Goal: Task Accomplishment & Management: Use online tool/utility

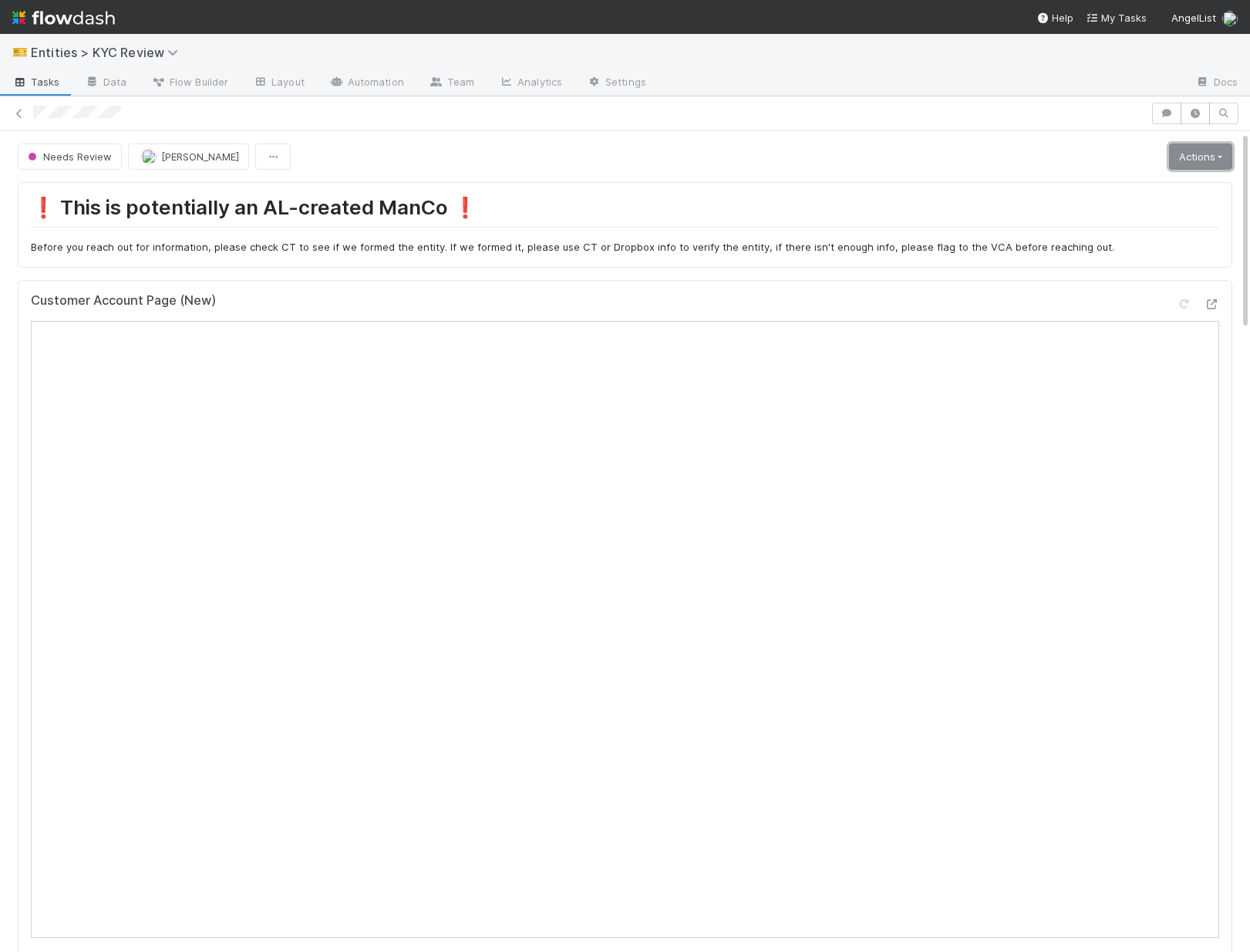
click at [1033, 157] on link "Actions" at bounding box center [1200, 156] width 63 height 26
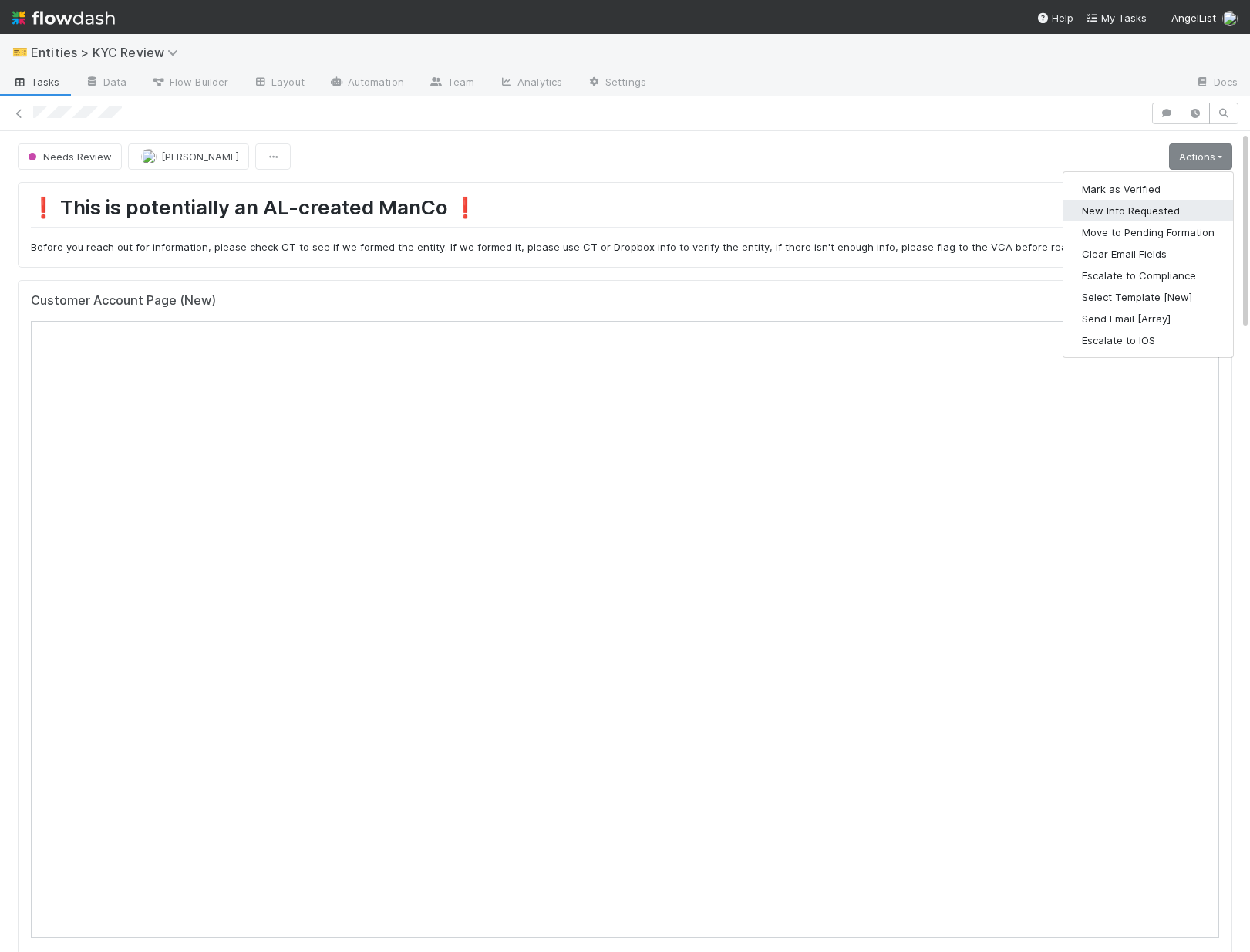
click at [1033, 215] on button "New Info Requested" at bounding box center [1147, 211] width 170 height 22
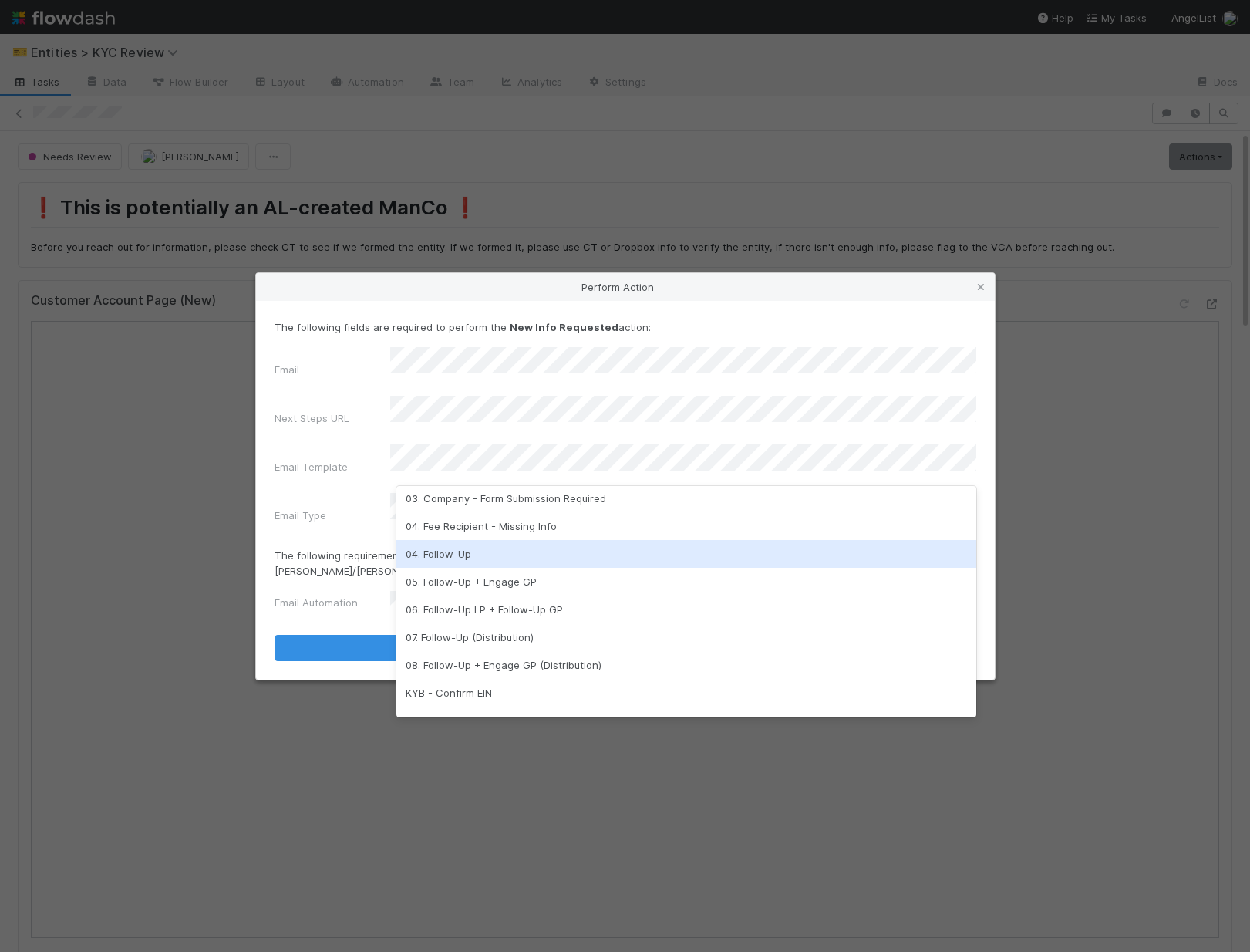
scroll to position [141, 0]
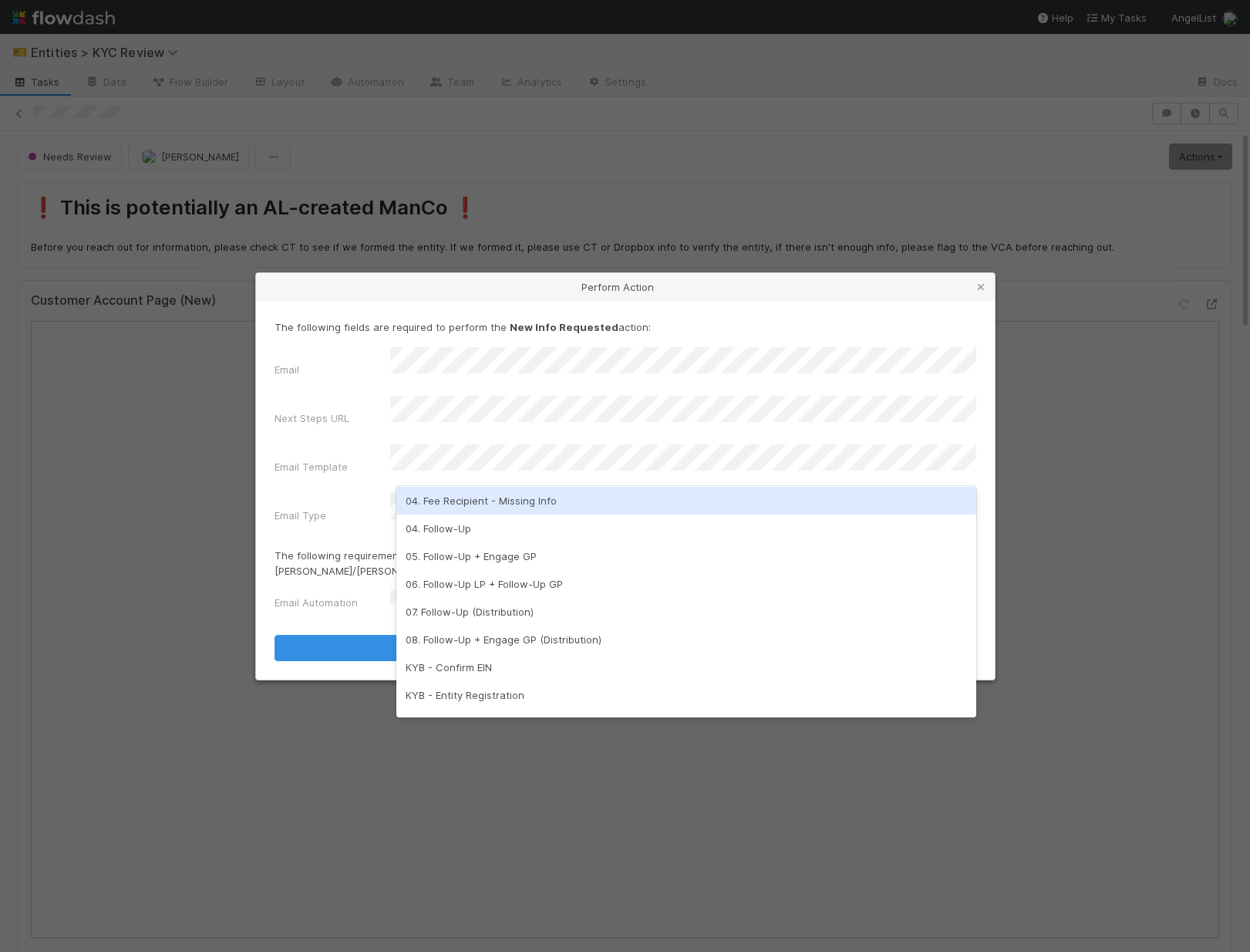
click at [462, 507] on div "04. Fee Recipient - Missing Info" at bounding box center [686, 500] width 580 height 27
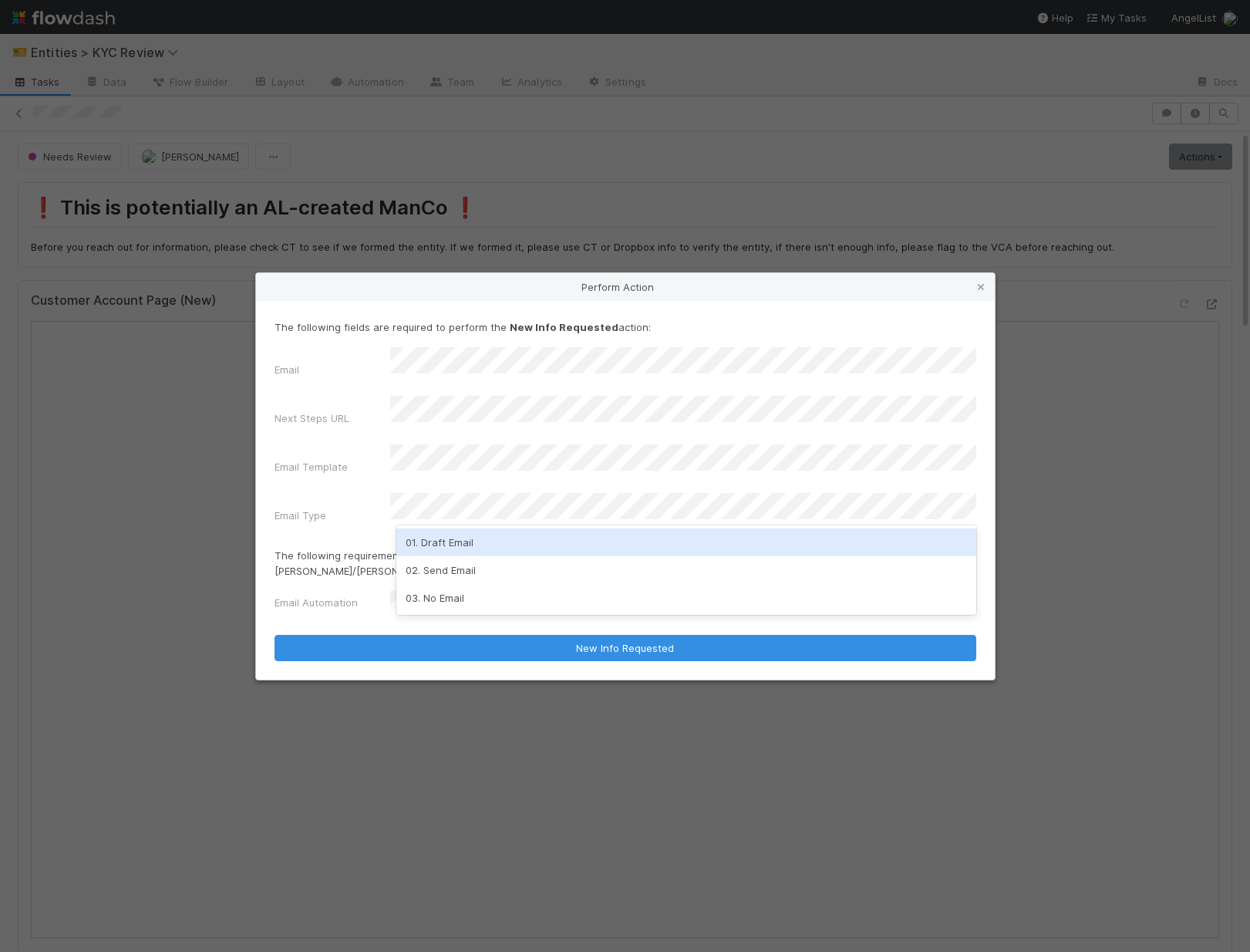
click at [441, 547] on div "01. Draft Email" at bounding box center [686, 542] width 580 height 27
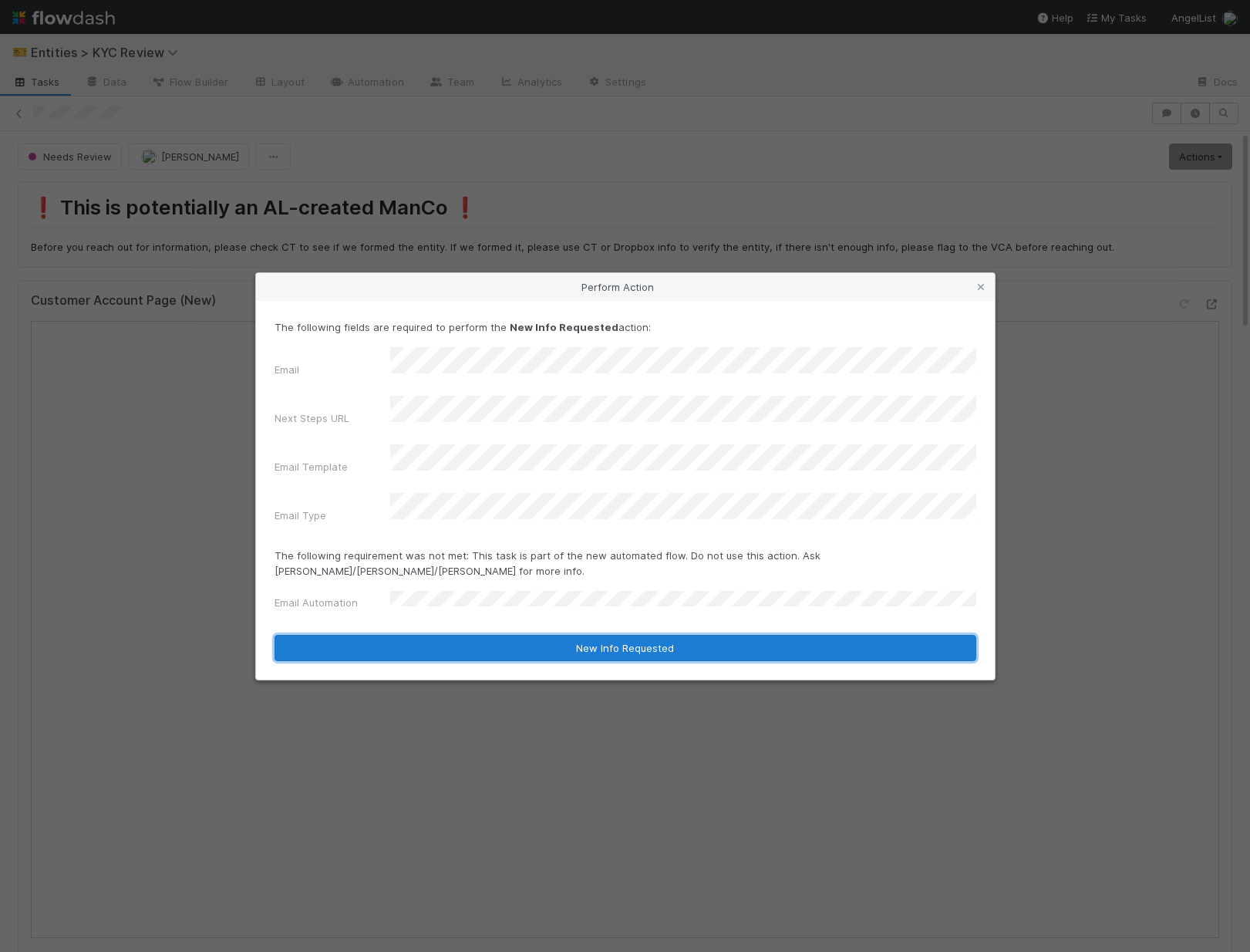
click at [403, 635] on button "New Info Requested" at bounding box center [625, 647] width 701 height 26
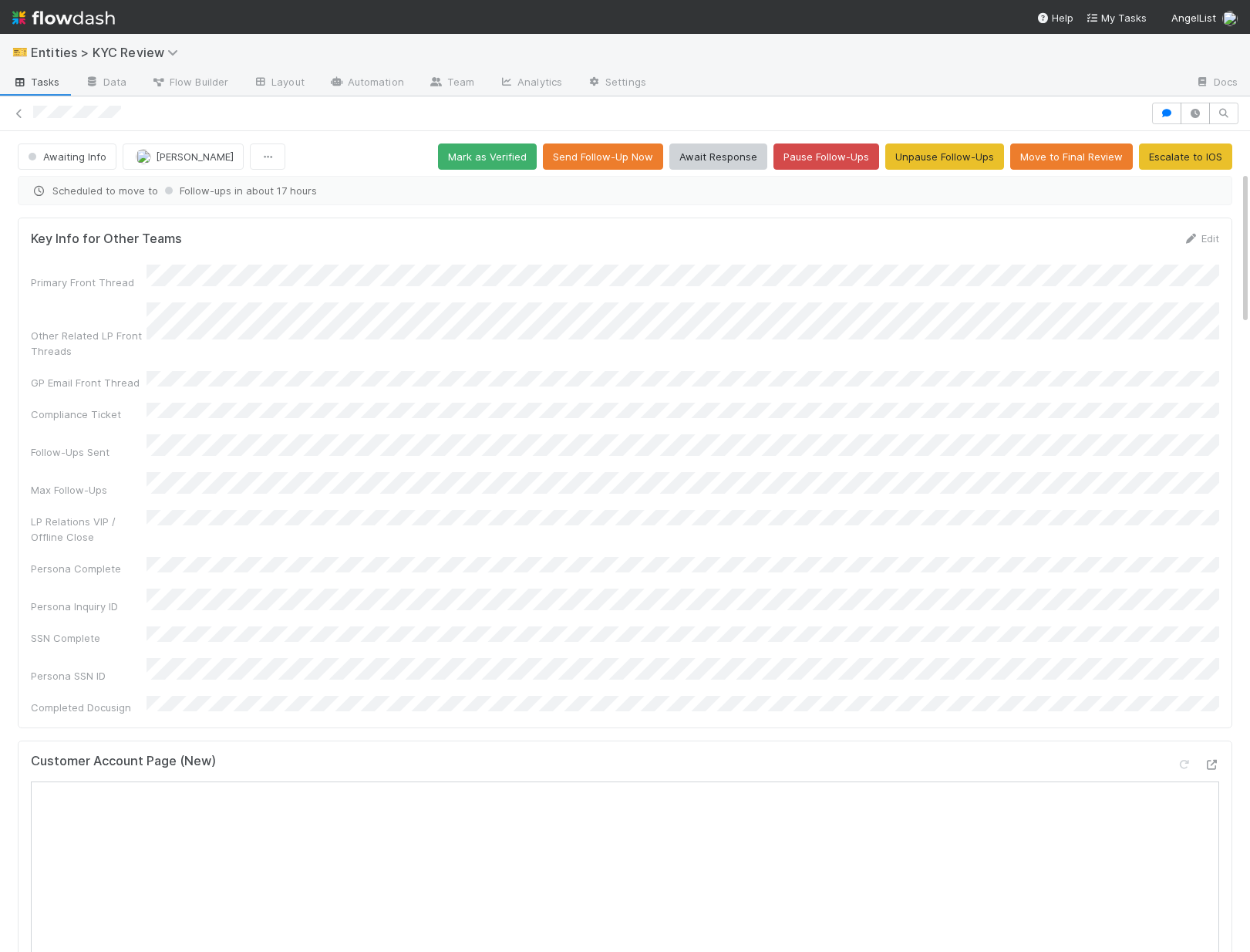
scroll to position [510, 0]
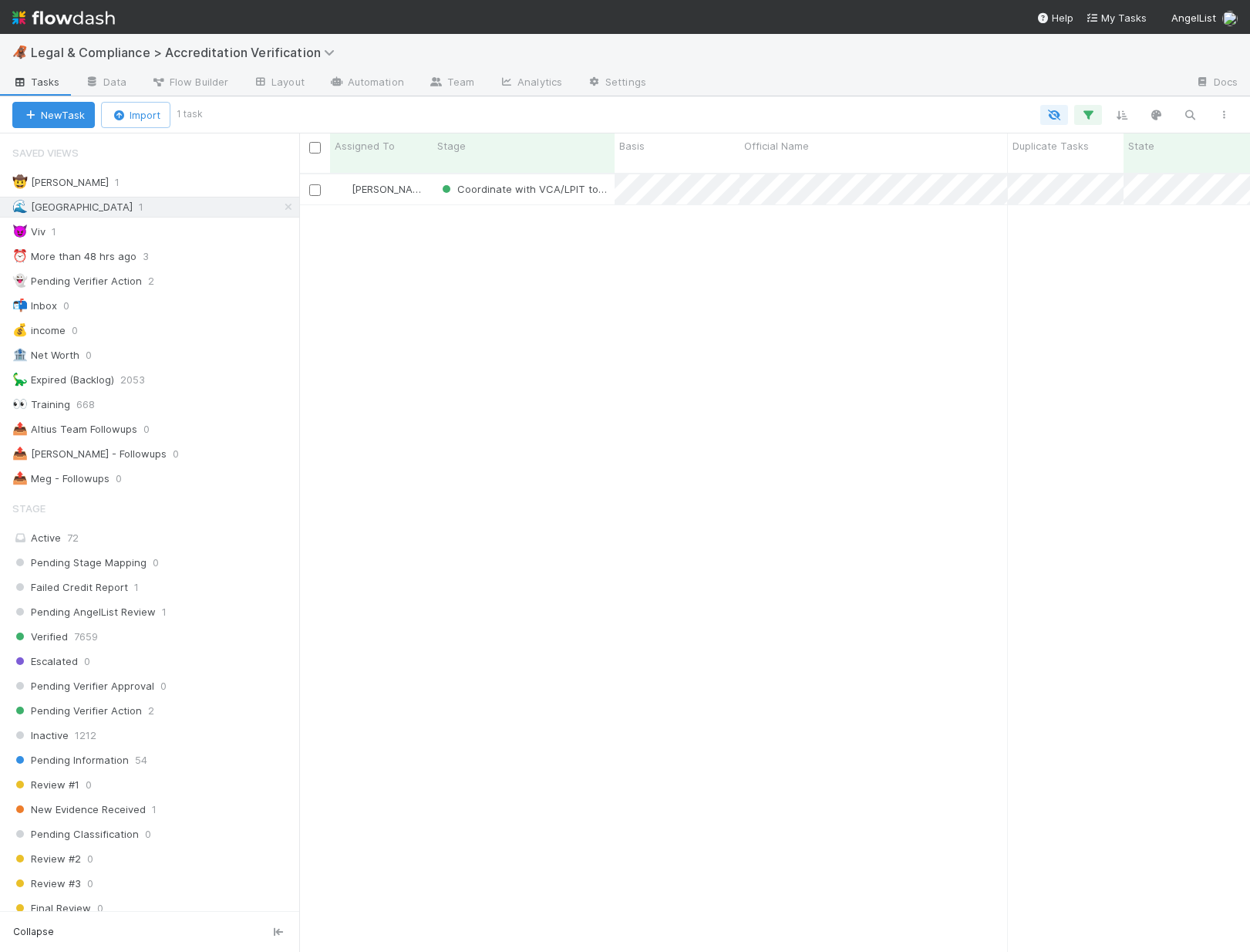
scroll to position [792, 951]
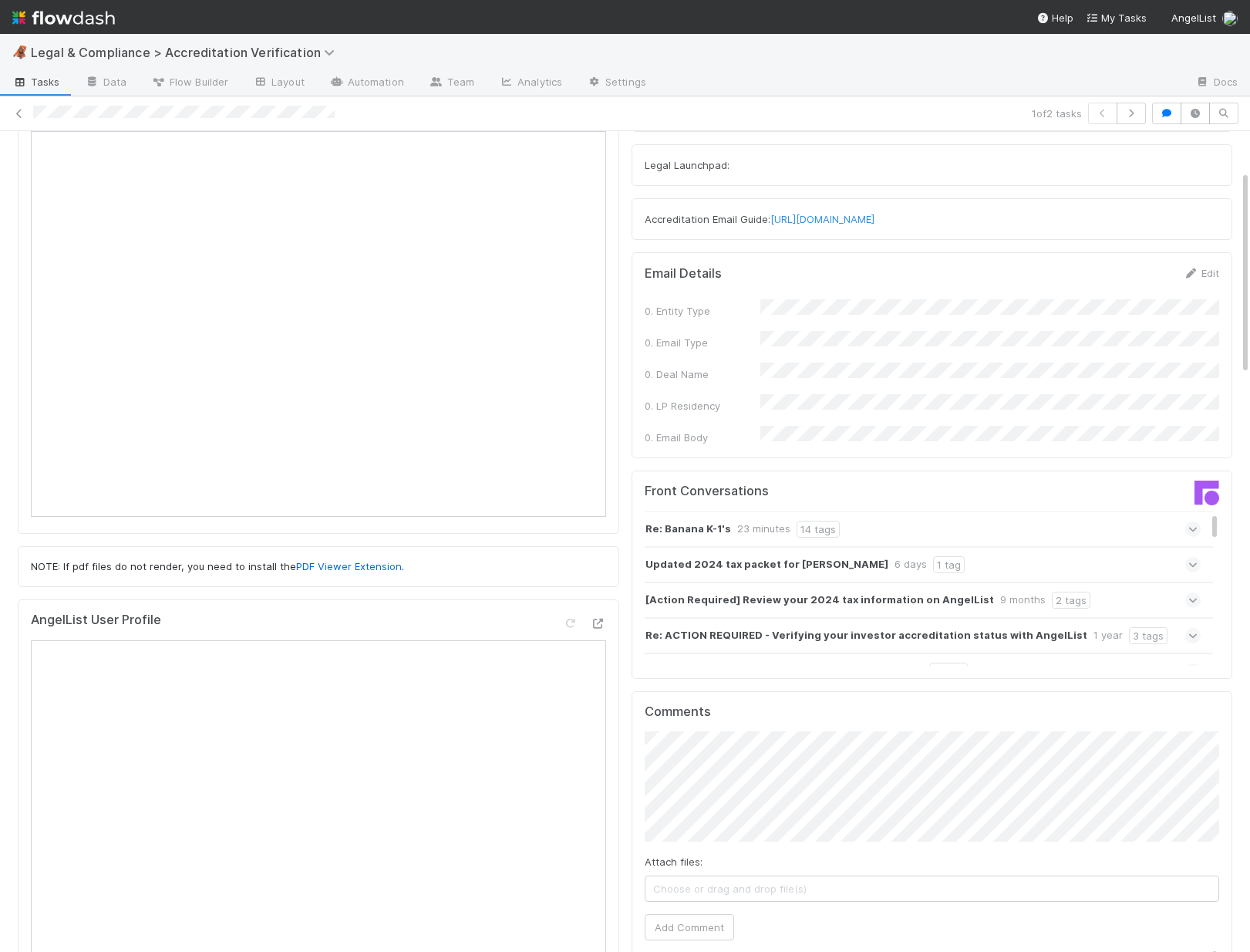
scroll to position [12, 0]
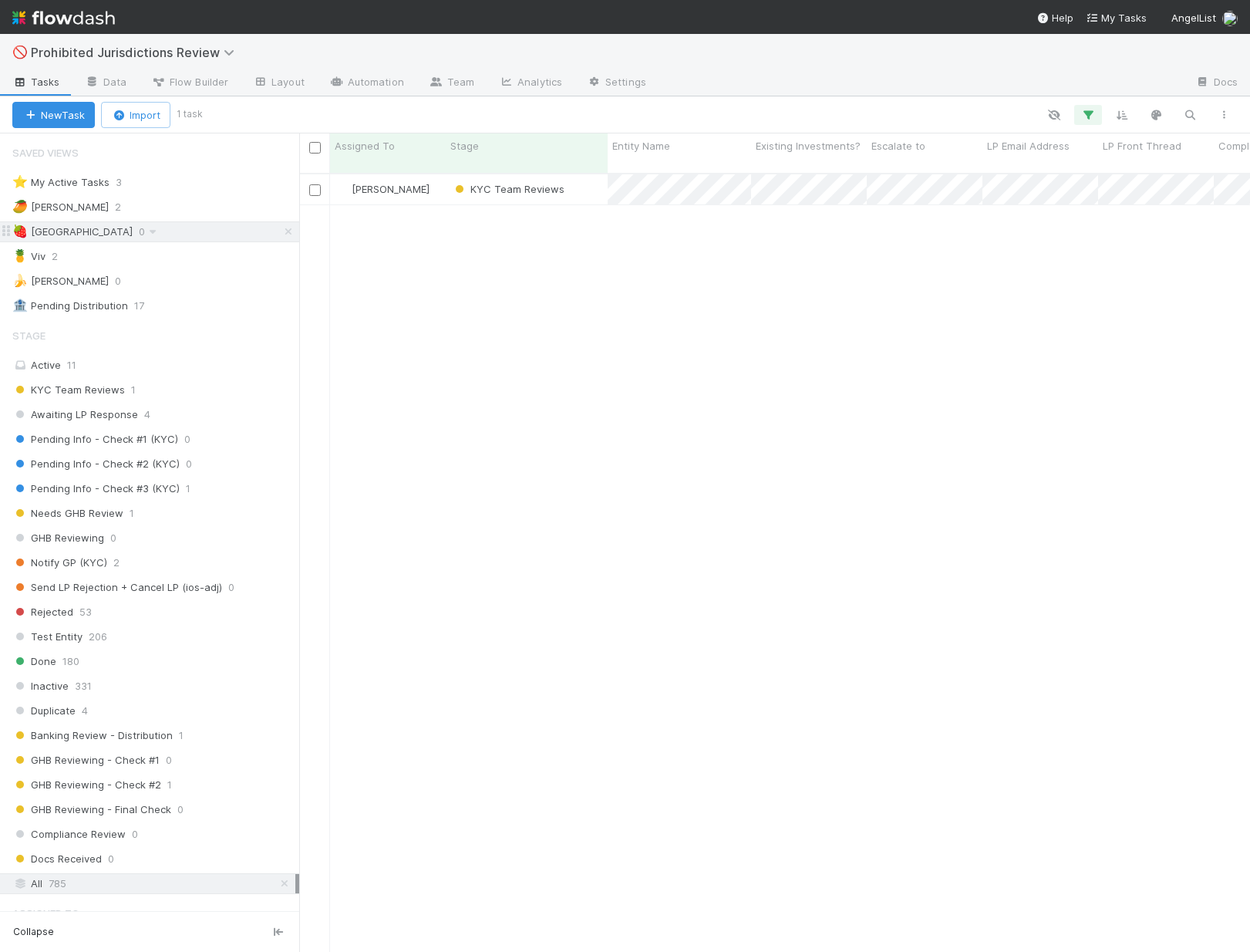
scroll to position [792, 951]
click at [520, 182] on span "KYC Team Reviews" at bounding box center [508, 189] width 113 height 13
click at [515, 214] on div "Inactive" at bounding box center [555, 207] width 218 height 27
click at [99, 210] on div "🥭 Haley 2" at bounding box center [156, 207] width 286 height 20
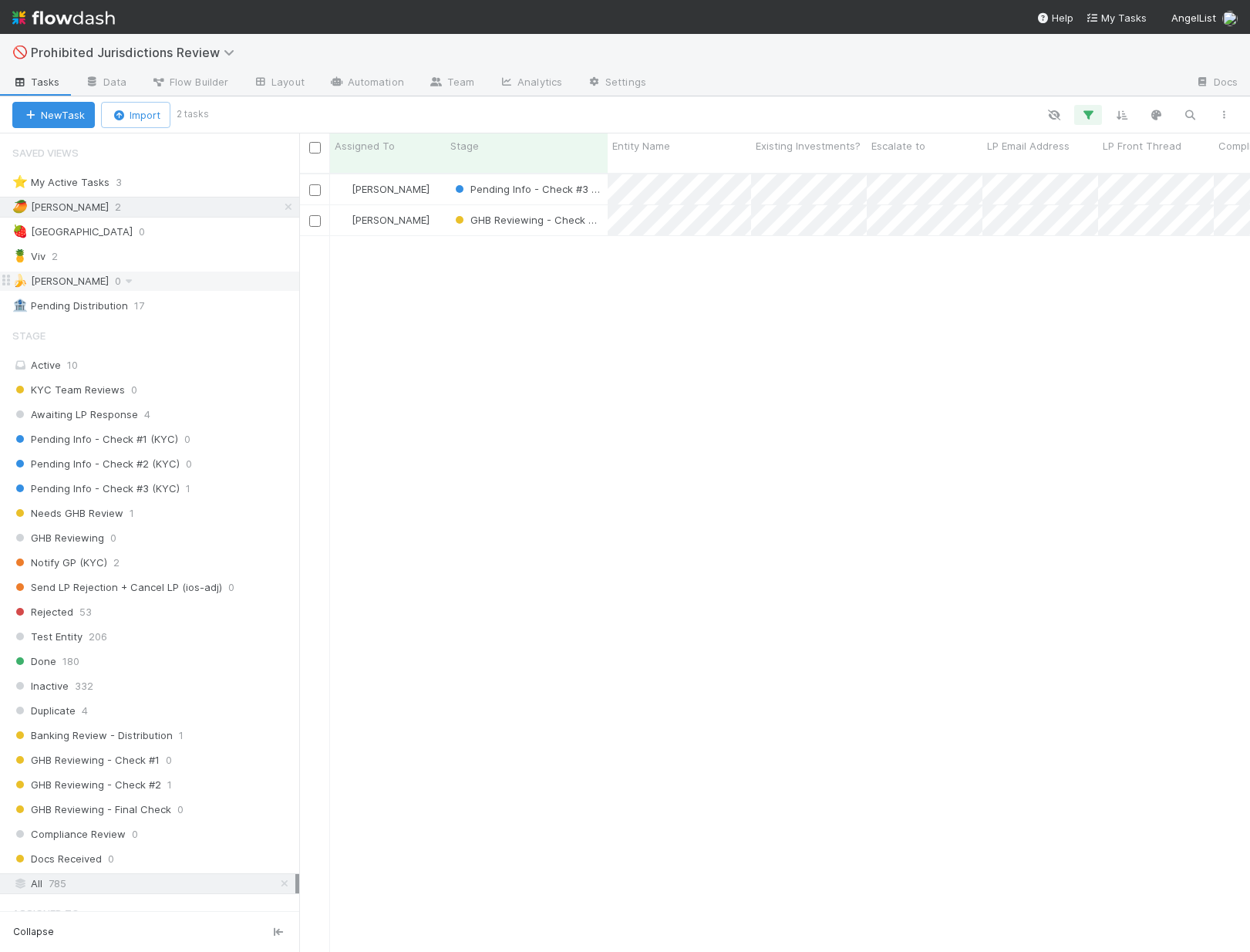
scroll to position [792, 951]
click at [207, 262] on div "🍍 Viv 2" at bounding box center [156, 256] width 286 height 20
click at [144, 239] on div "🍓 Madison 0" at bounding box center [156, 232] width 286 height 20
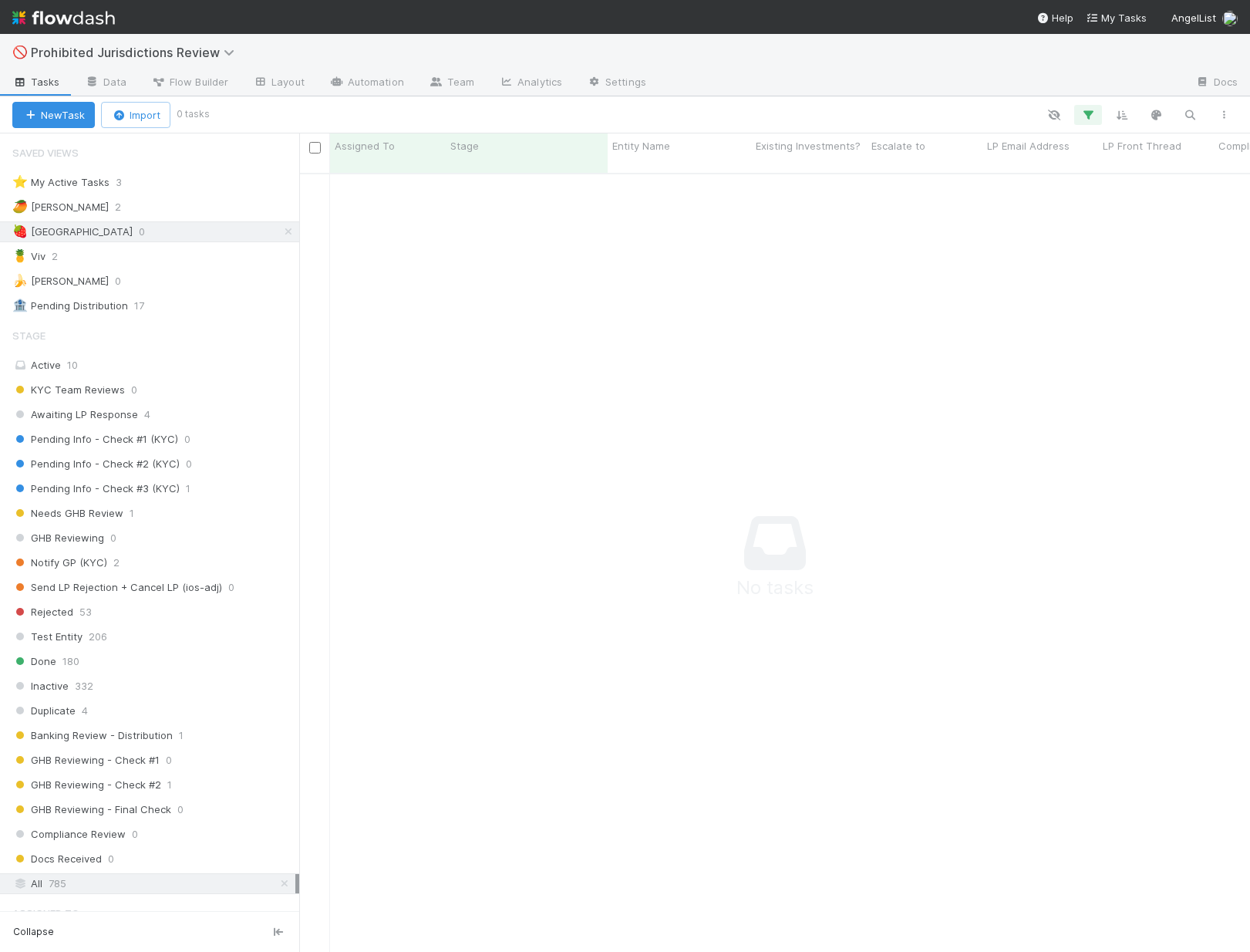
scroll to position [792, 951]
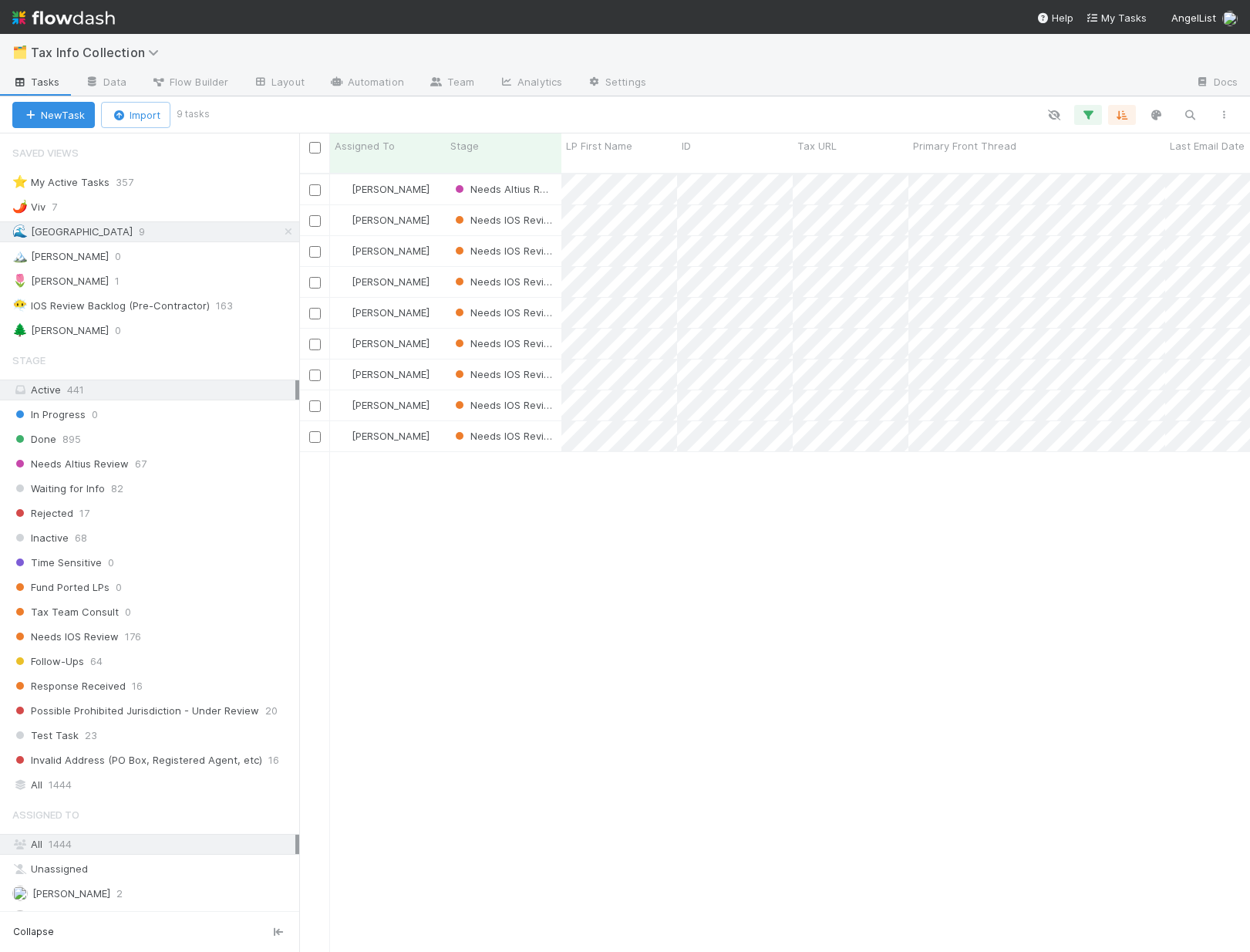
scroll to position [792, 951]
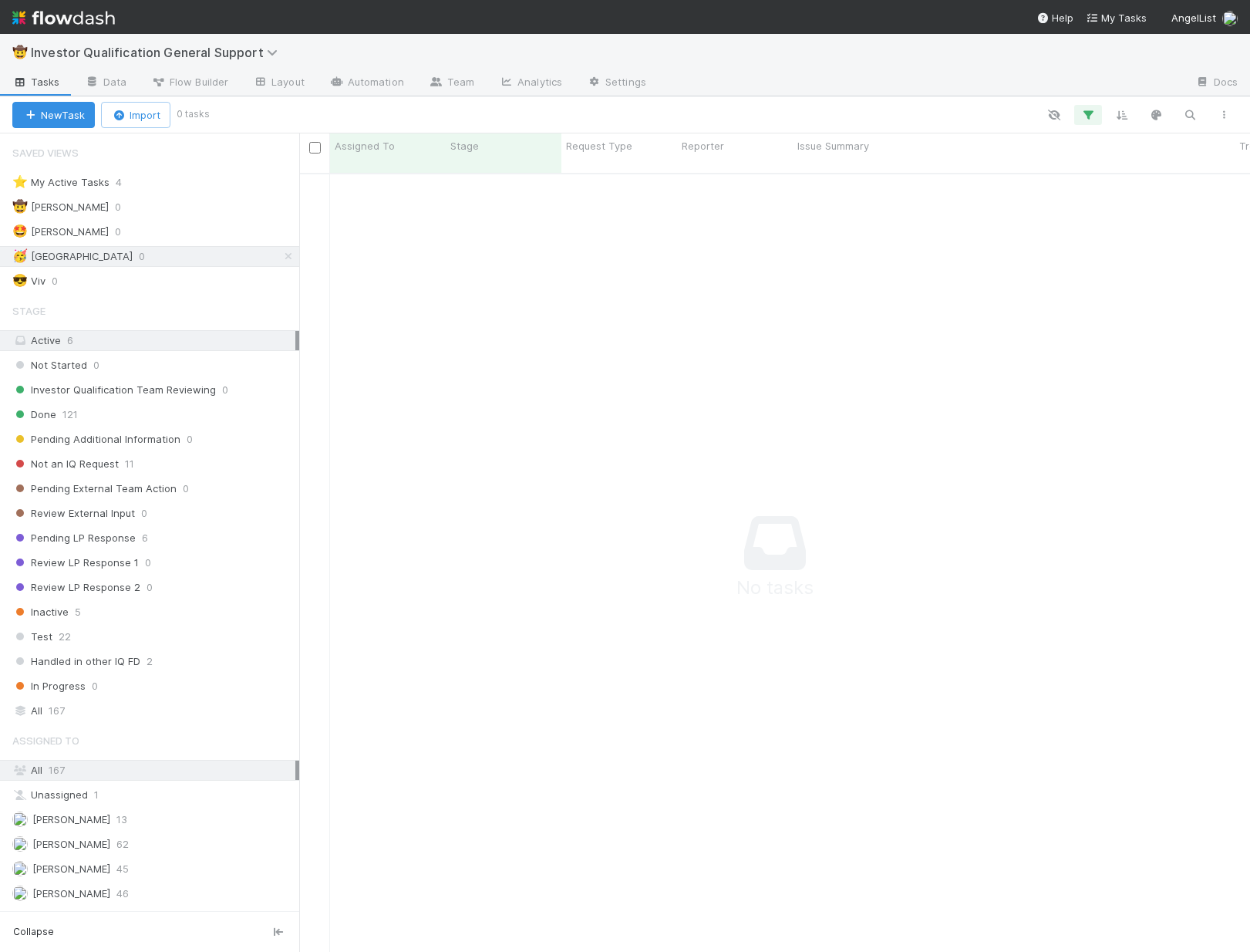
scroll to position [792, 951]
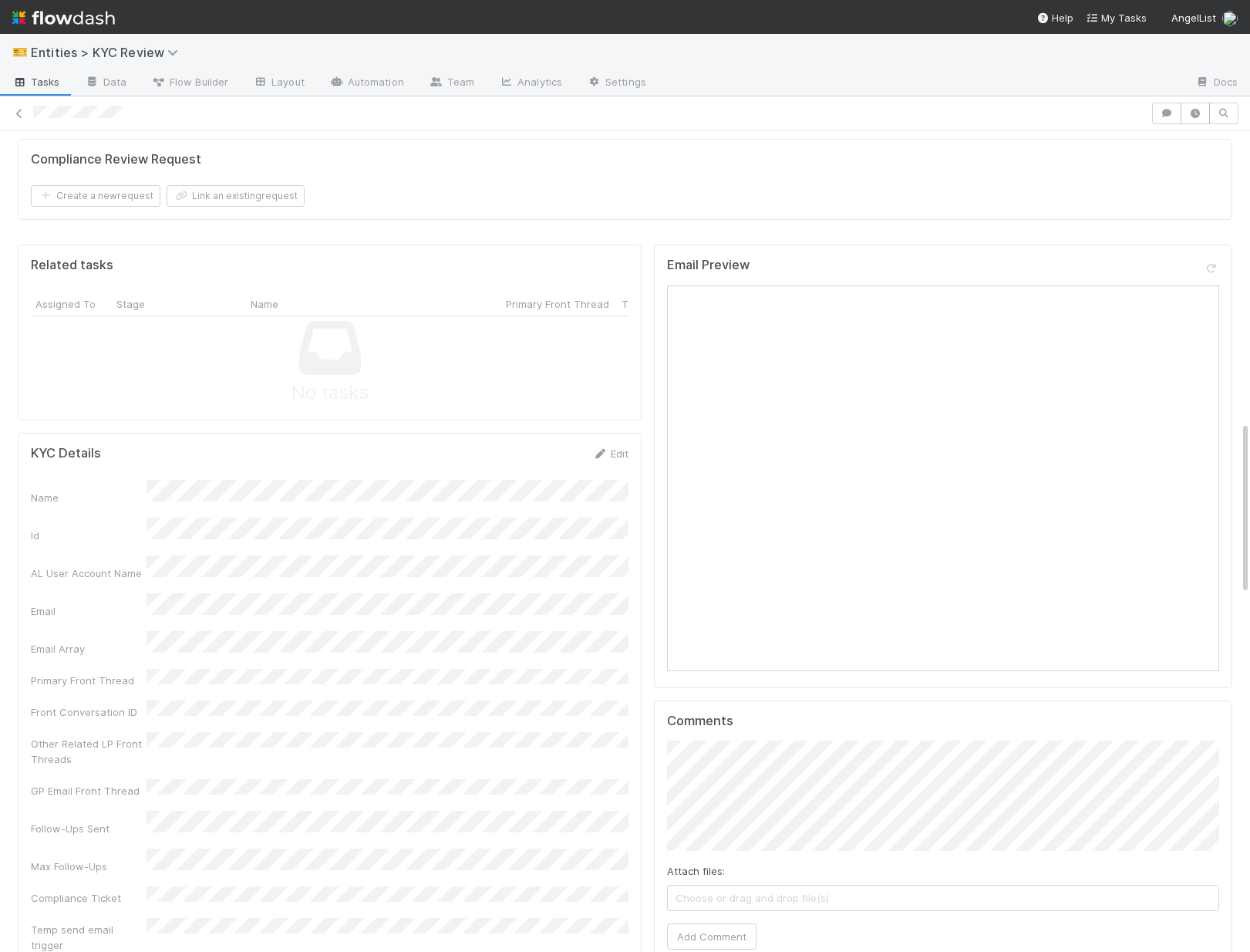
scroll to position [1368, 0]
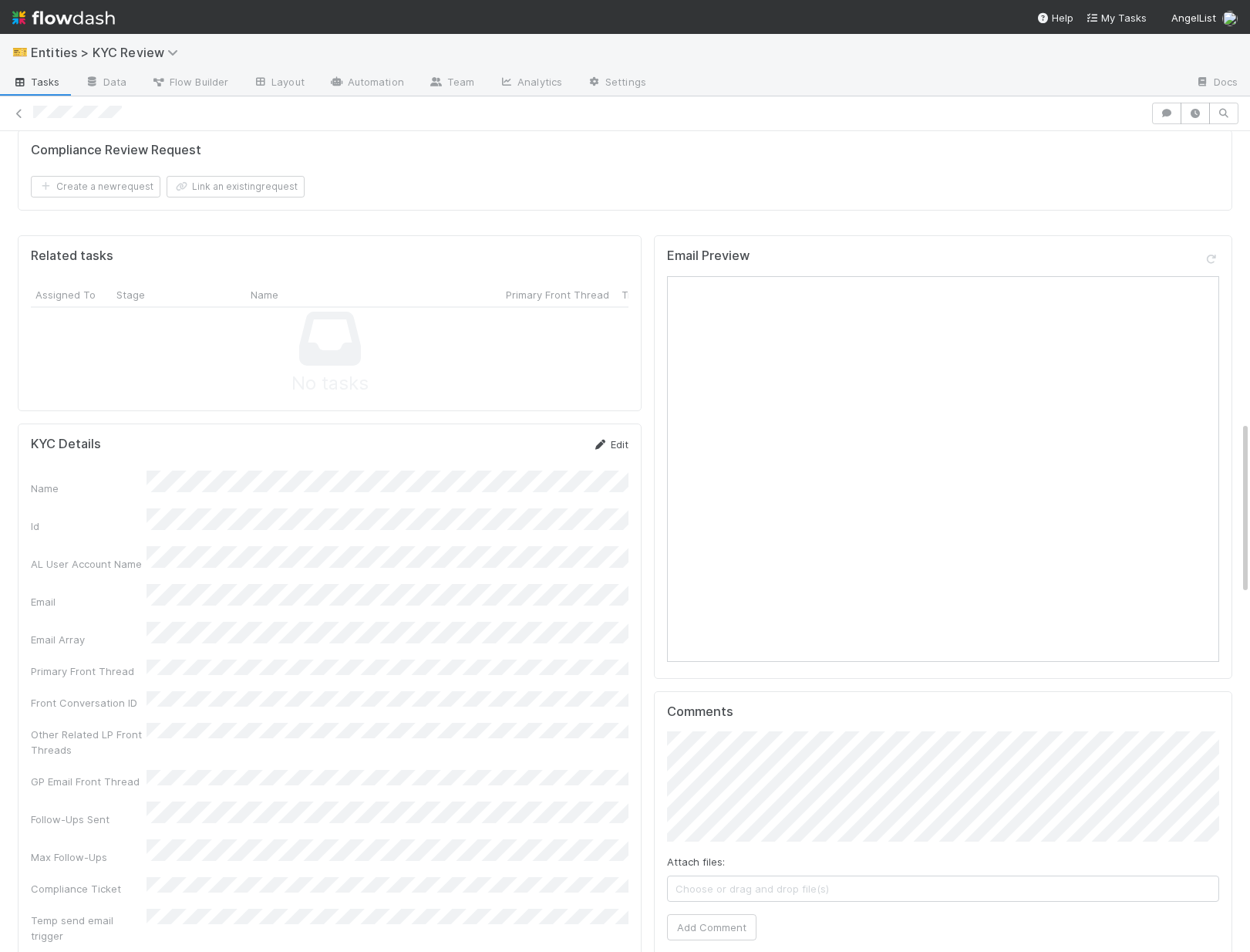
click at [619, 438] on link "Edit" at bounding box center [611, 445] width 36 height 13
click at [555, 437] on button "Save" at bounding box center [546, 449] width 44 height 26
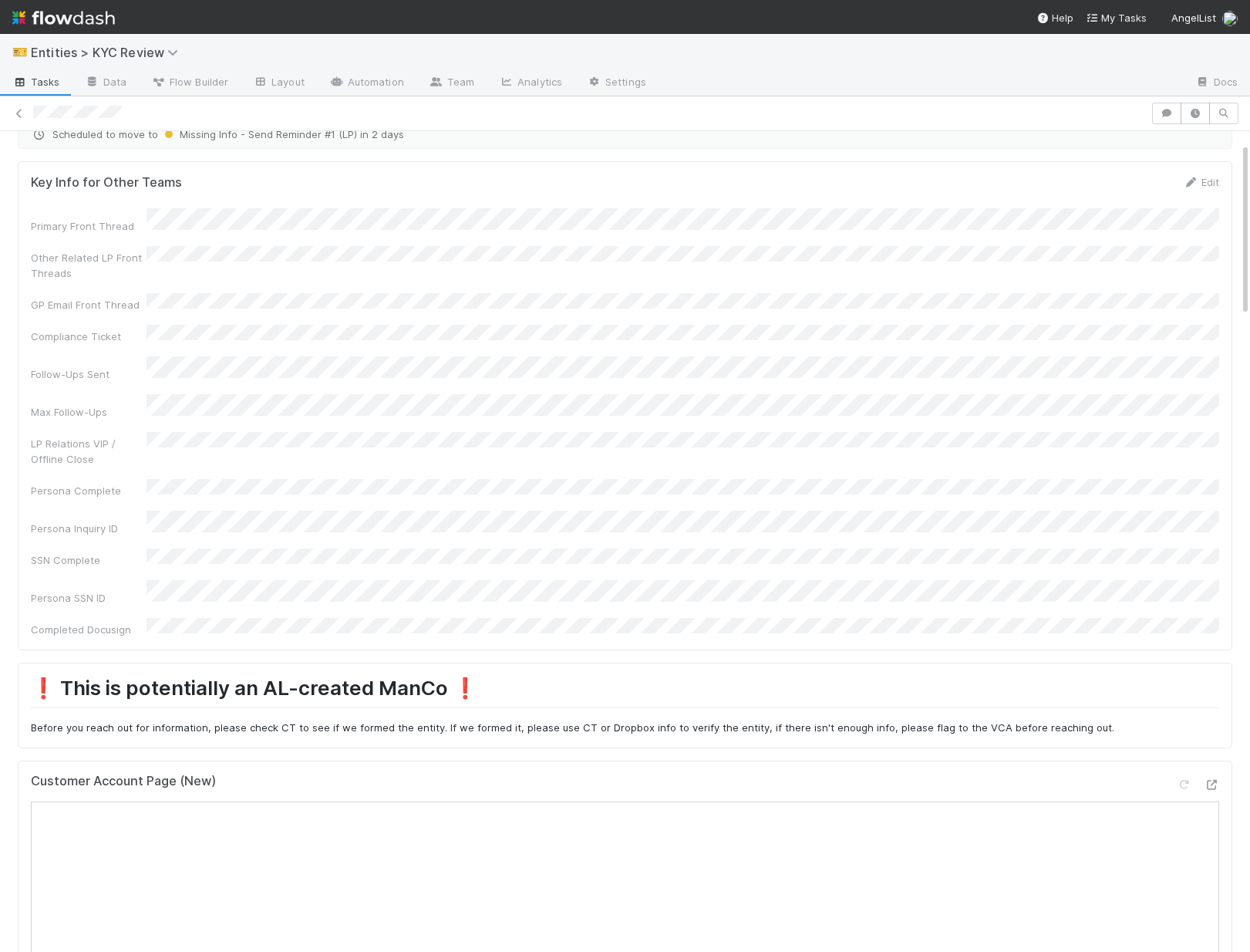
scroll to position [0, 0]
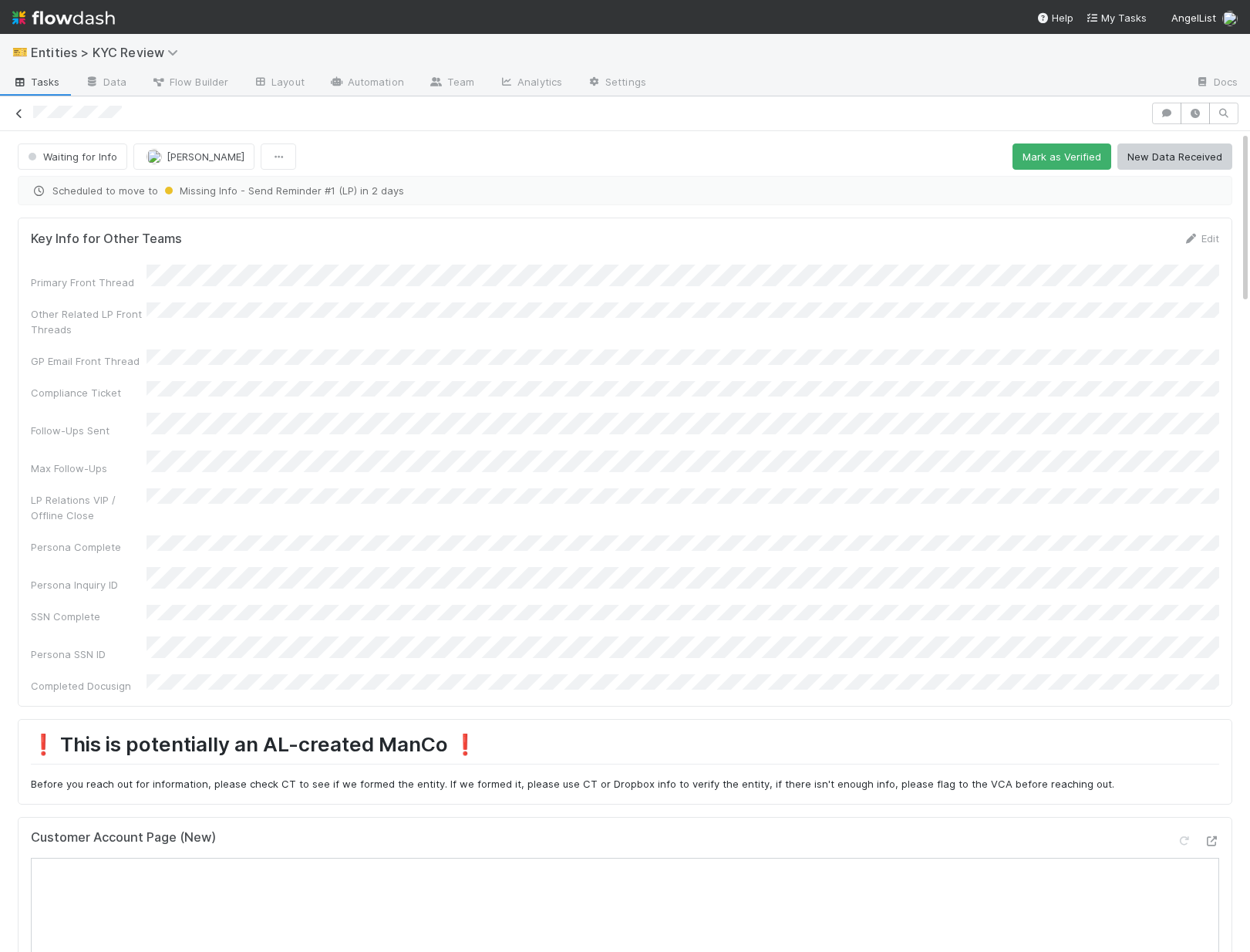
click at [20, 116] on icon at bounding box center [20, 114] width 16 height 10
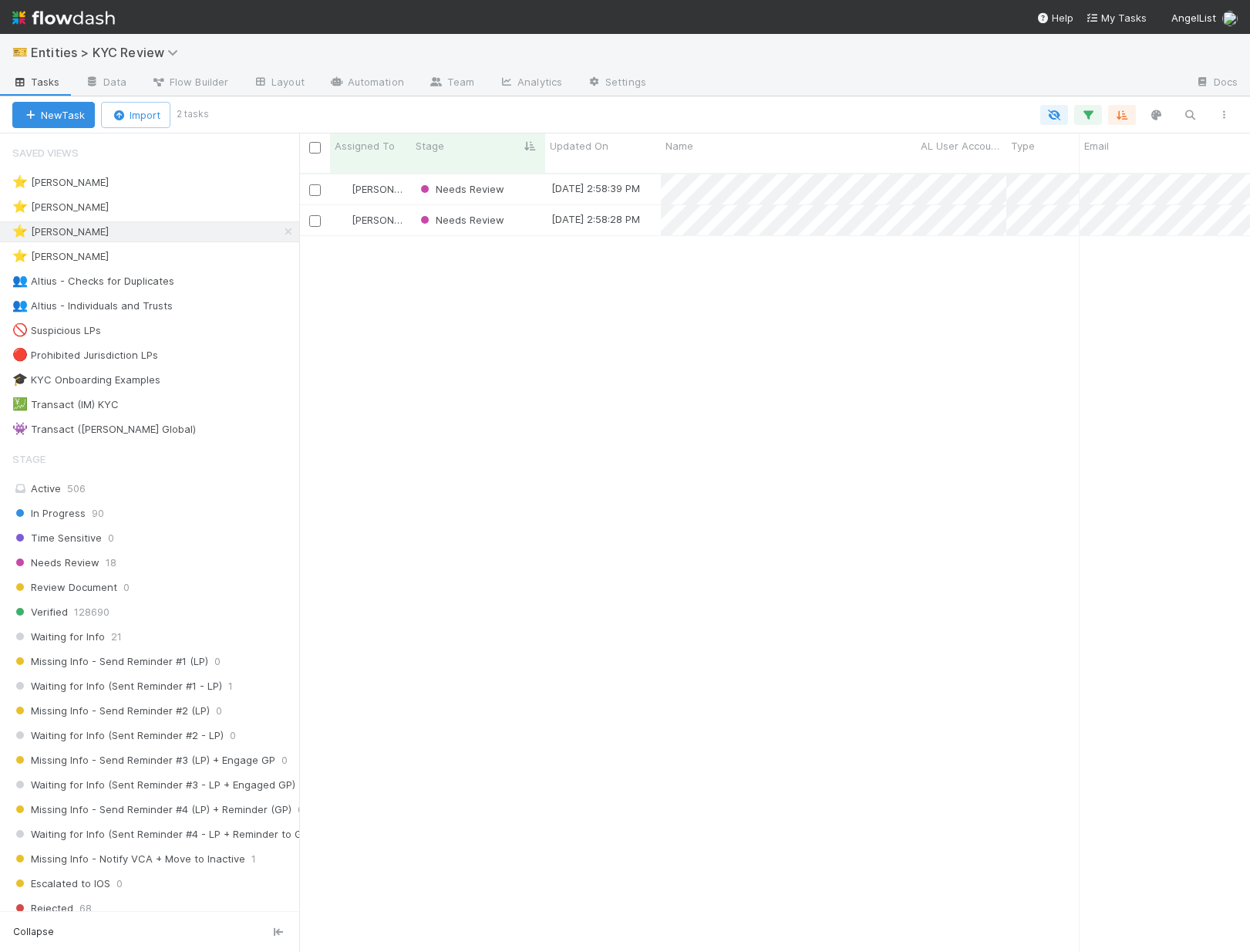
scroll to position [1, 1]
click at [181, 261] on div "⭐ Viv Hong 3" at bounding box center [156, 256] width 286 height 20
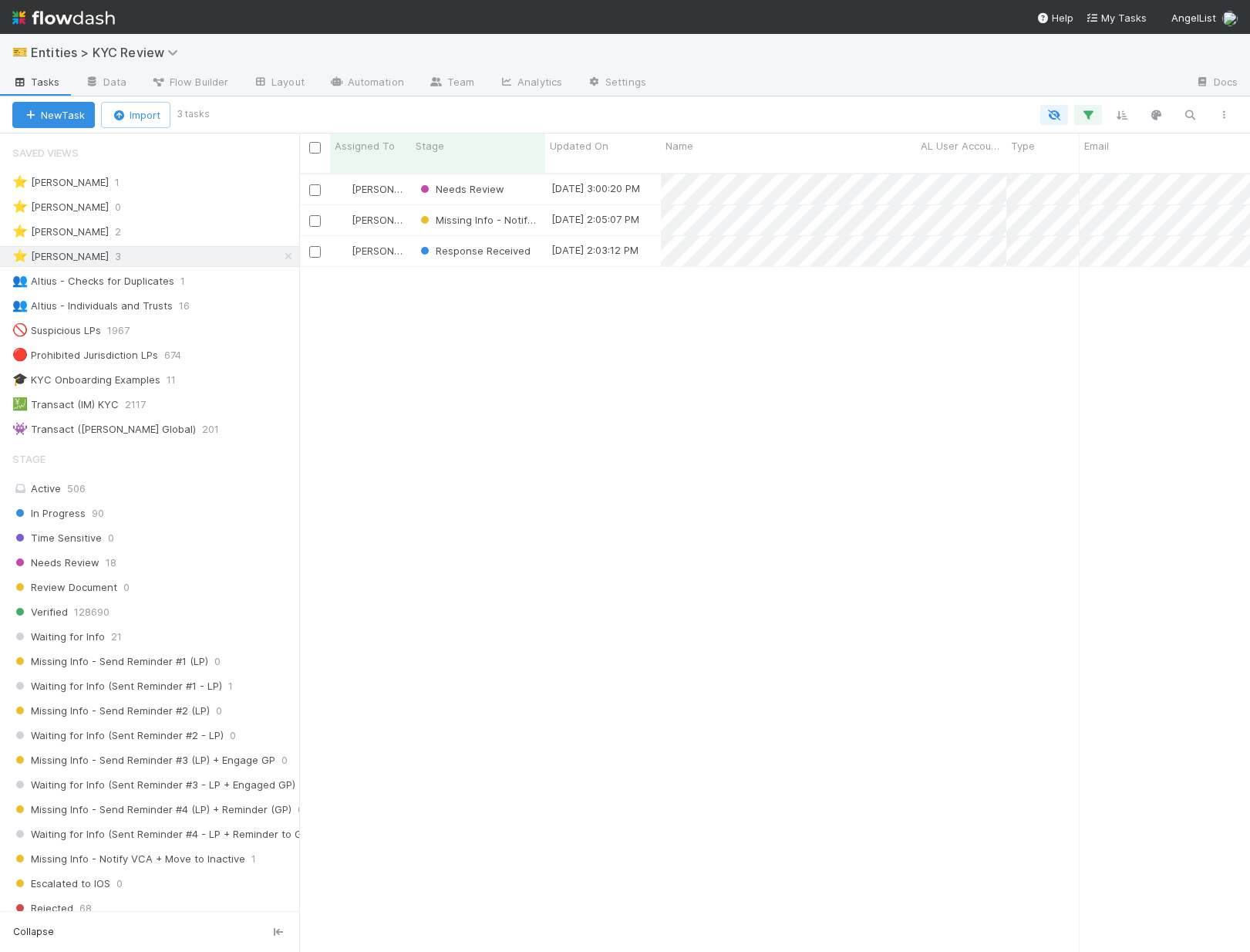
scroll to position [792, 951]
click at [360, 182] on span "Viv Hong" at bounding box center [390, 189] width 77 height 13
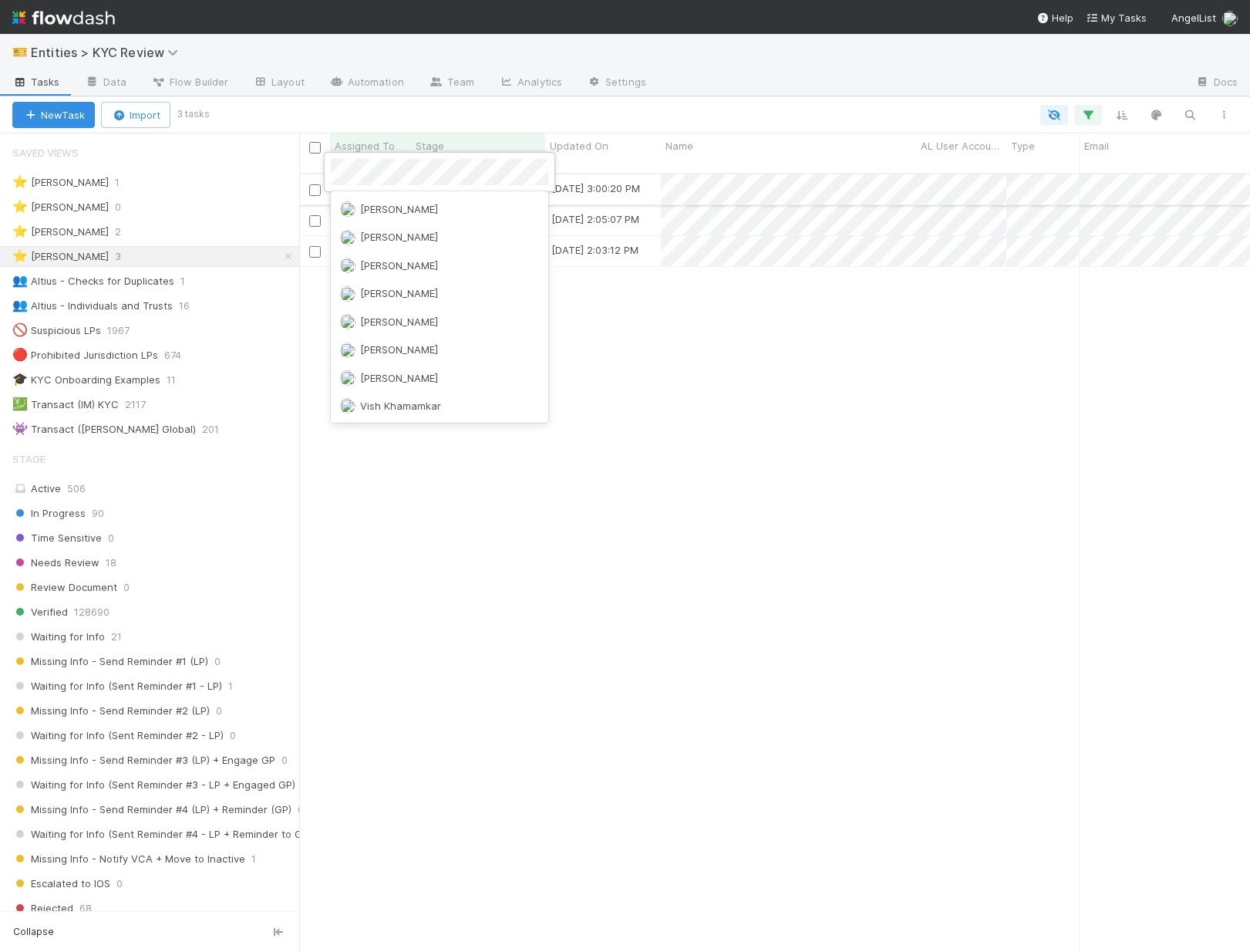
scroll to position [0, 0]
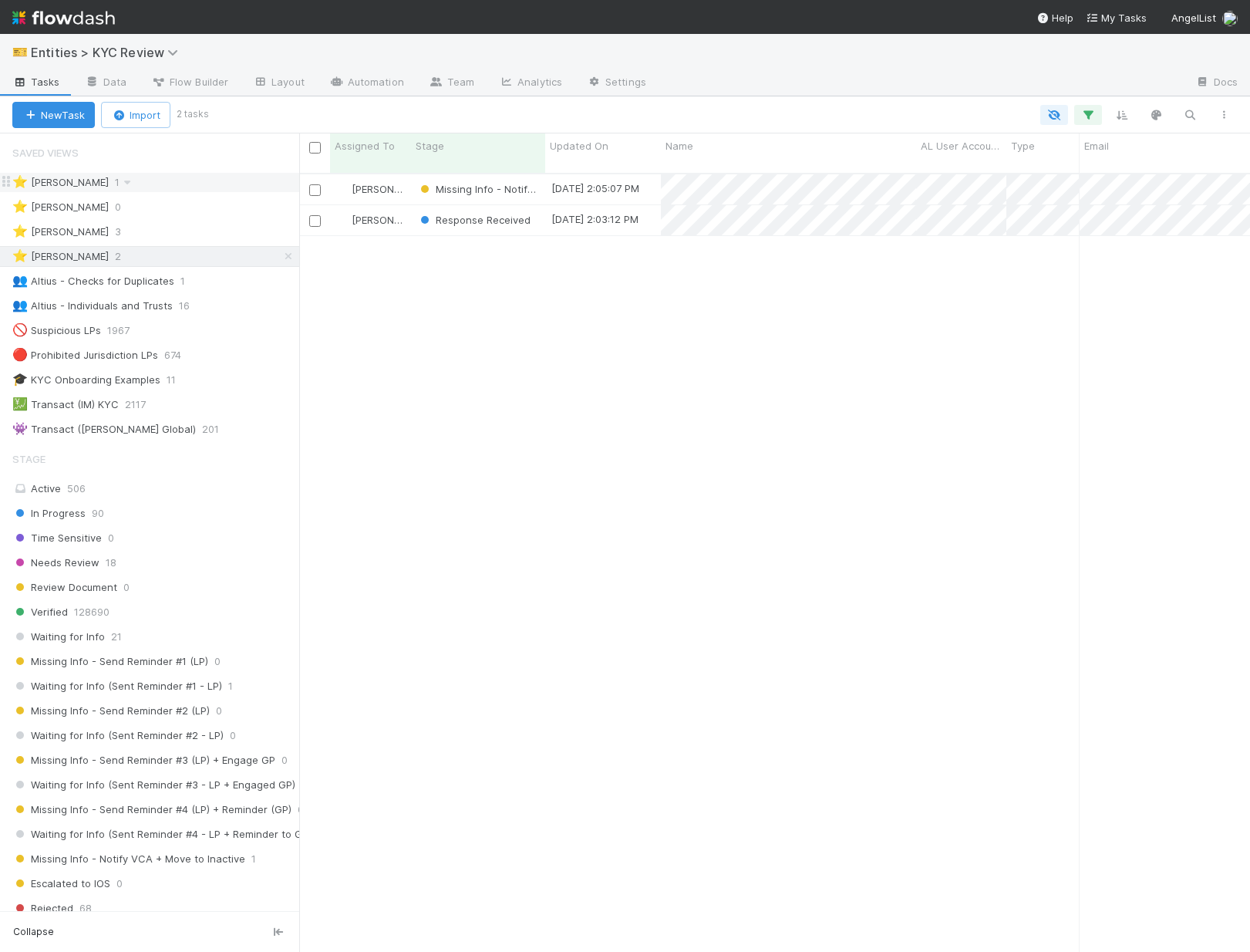
click at [142, 185] on div "⭐ Alice Wo 1" at bounding box center [156, 182] width 286 height 20
click at [163, 227] on div "⭐ Madison Stomberg 3" at bounding box center [156, 232] width 286 height 20
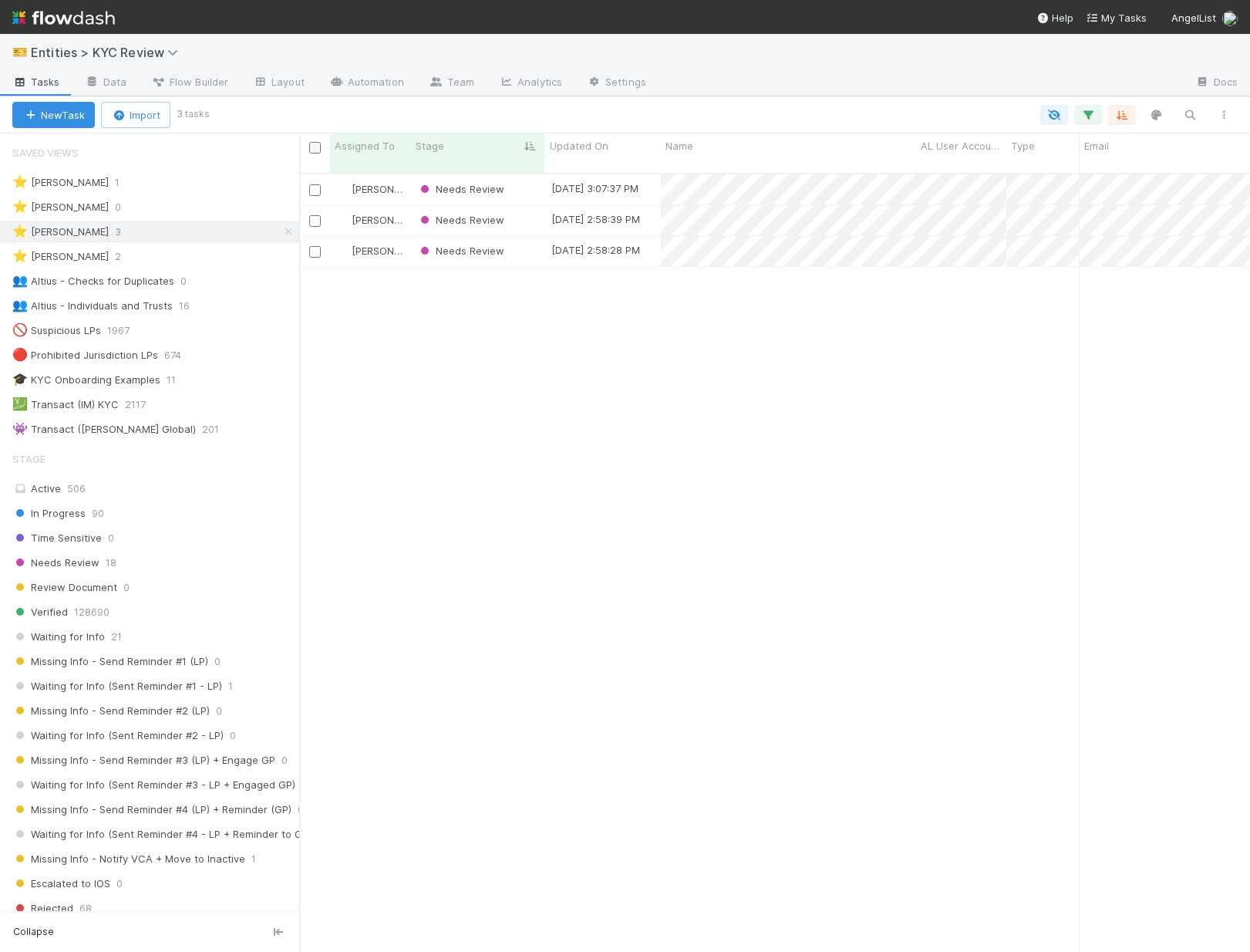
scroll to position [792, 951]
click at [456, 182] on span "Needs Review" at bounding box center [460, 189] width 87 height 13
click at [465, 214] on span "Needs Review" at bounding box center [460, 220] width 87 height 13
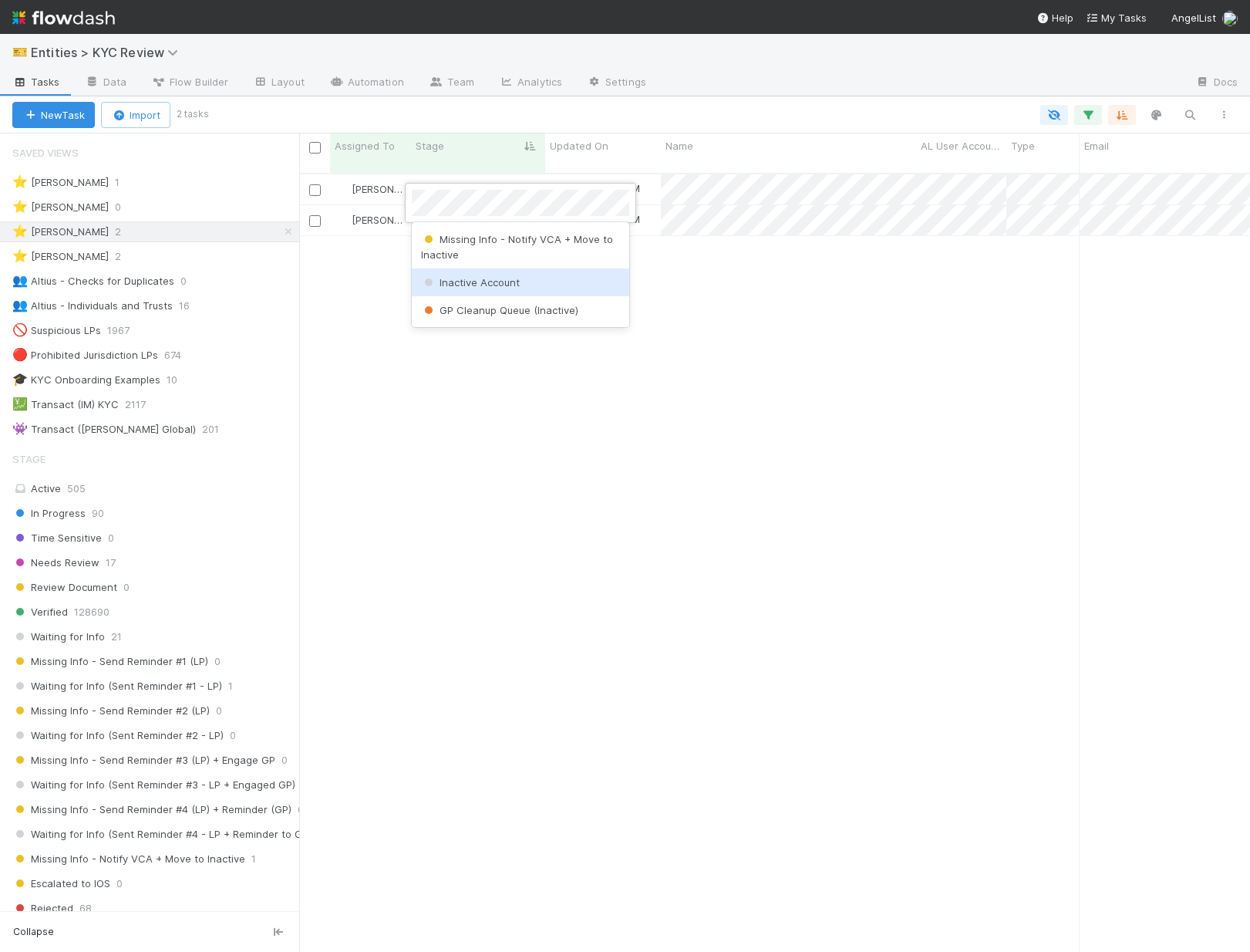
click at [447, 282] on span "Inactive Account" at bounding box center [470, 283] width 99 height 13
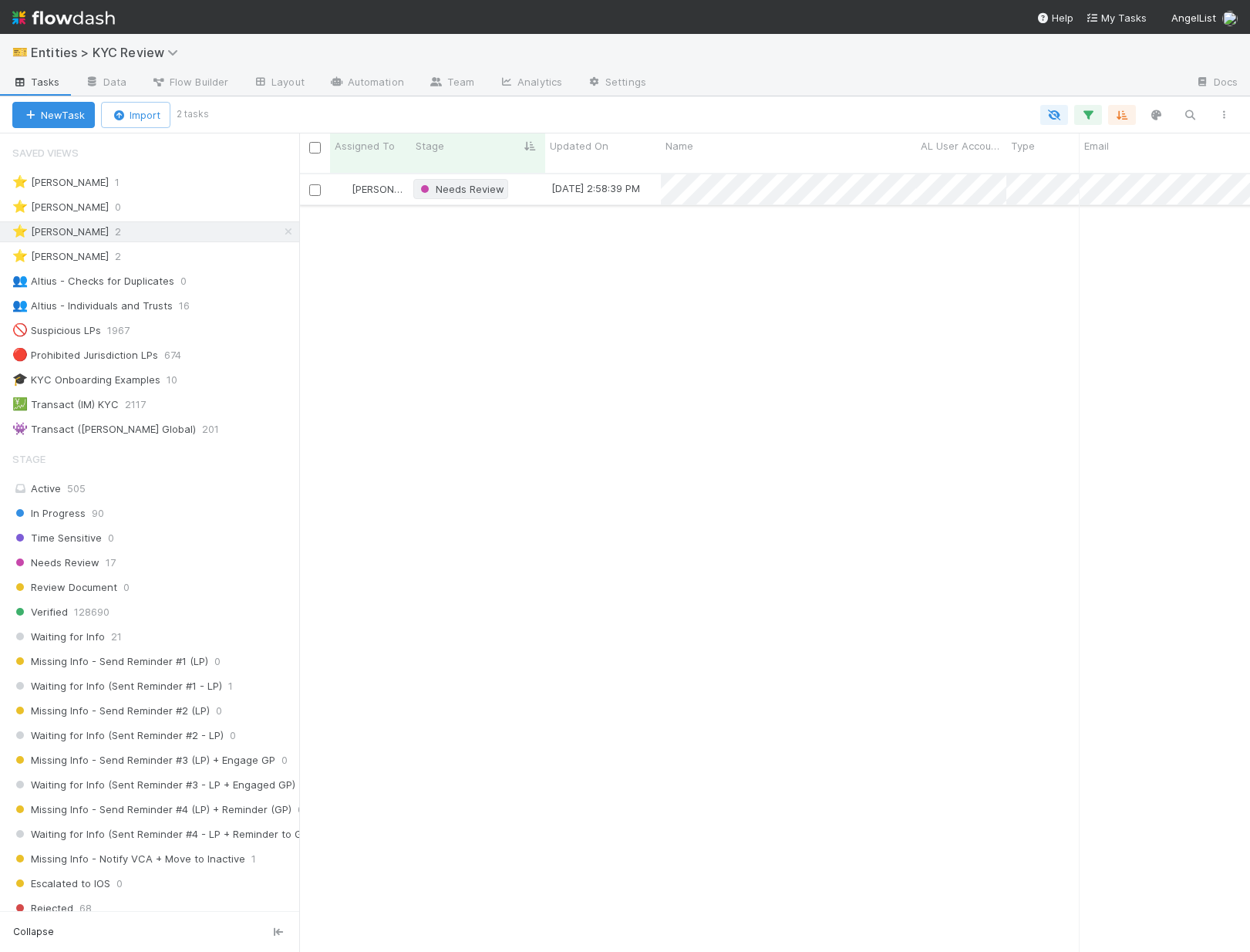
click at [465, 182] on span "Needs Review" at bounding box center [460, 189] width 87 height 13
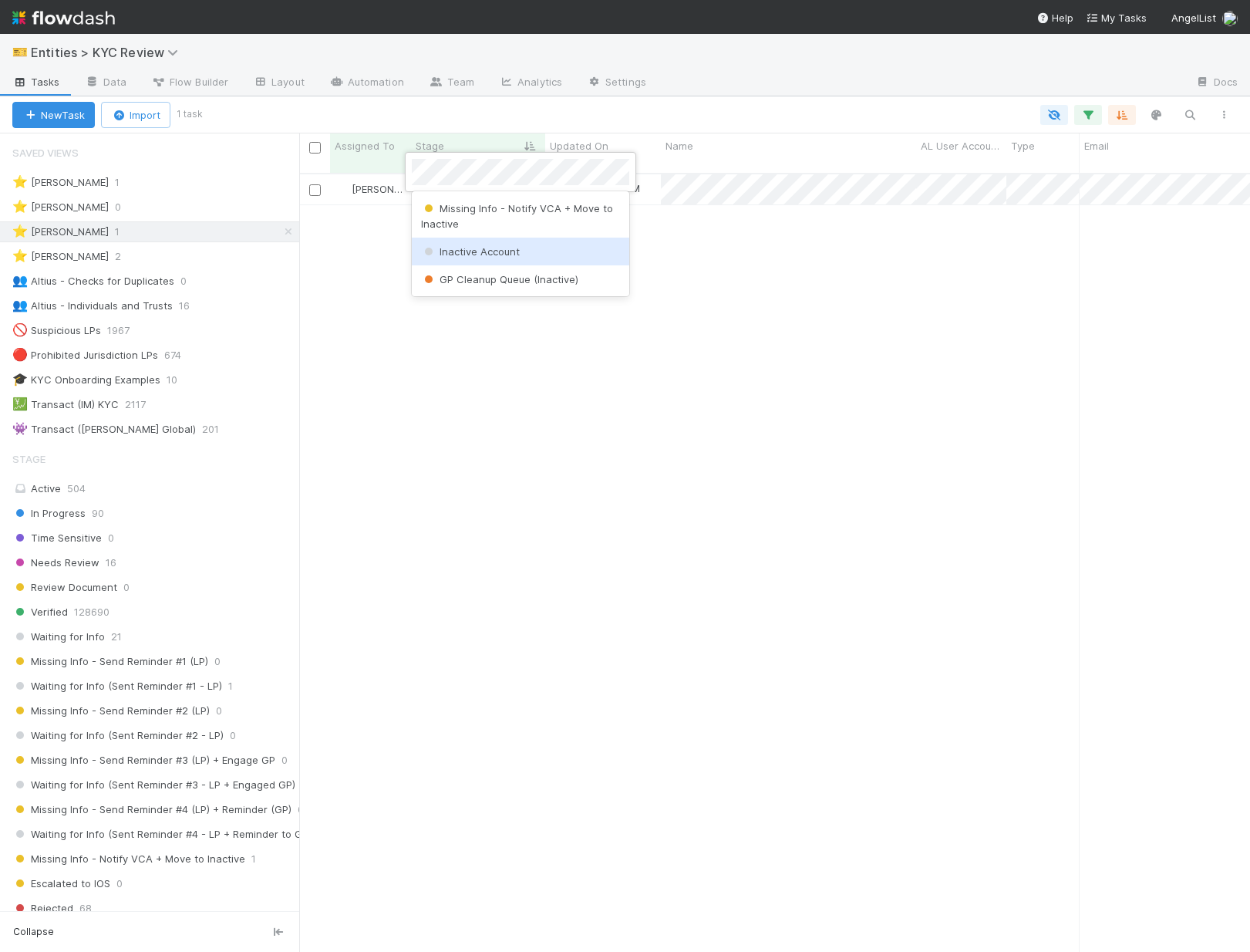
click at [450, 243] on div "Inactive Account" at bounding box center [521, 251] width 218 height 27
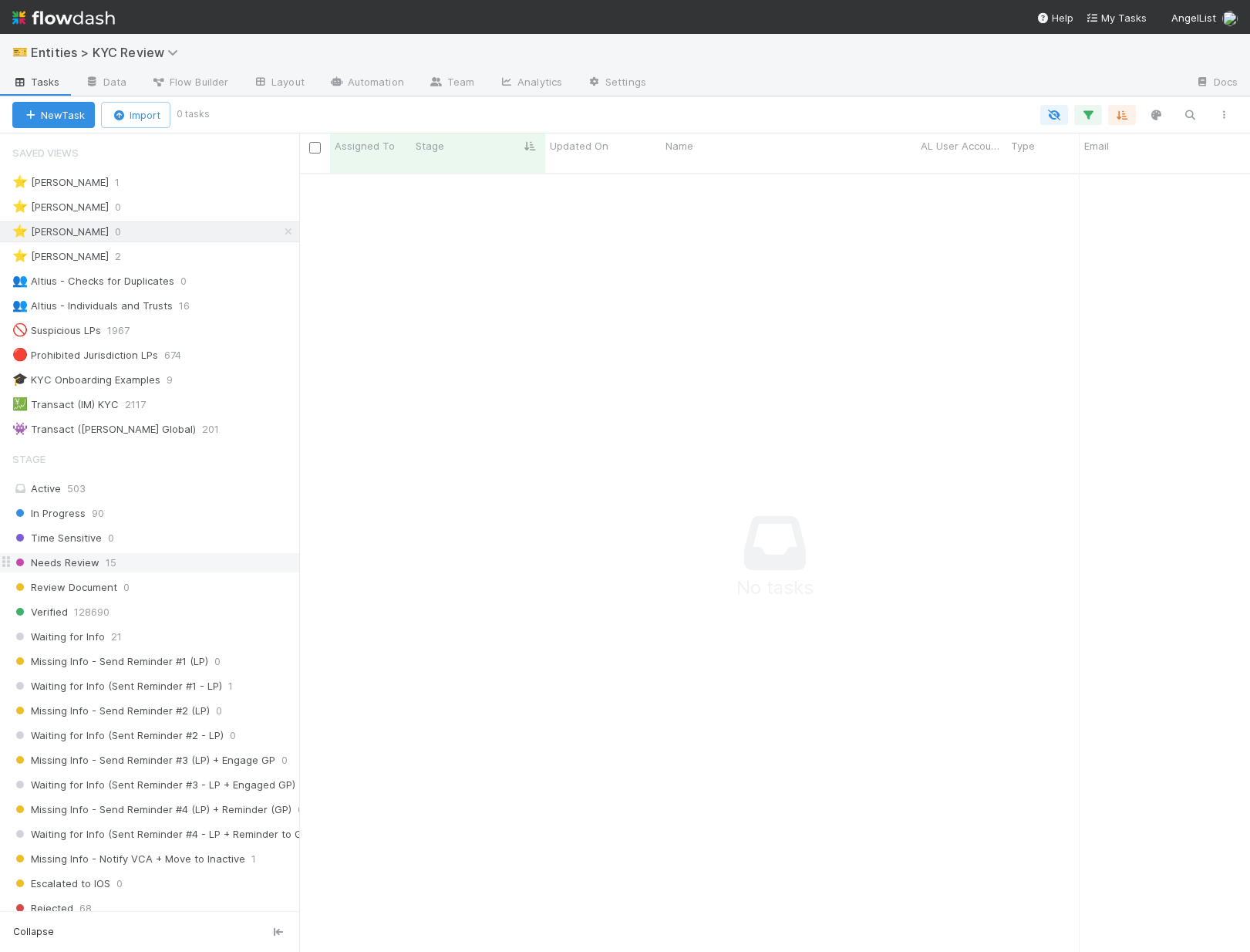
click at [182, 558] on div "Needs Review 15" at bounding box center [156, 562] width 286 height 20
click at [287, 231] on icon at bounding box center [289, 232] width 16 height 10
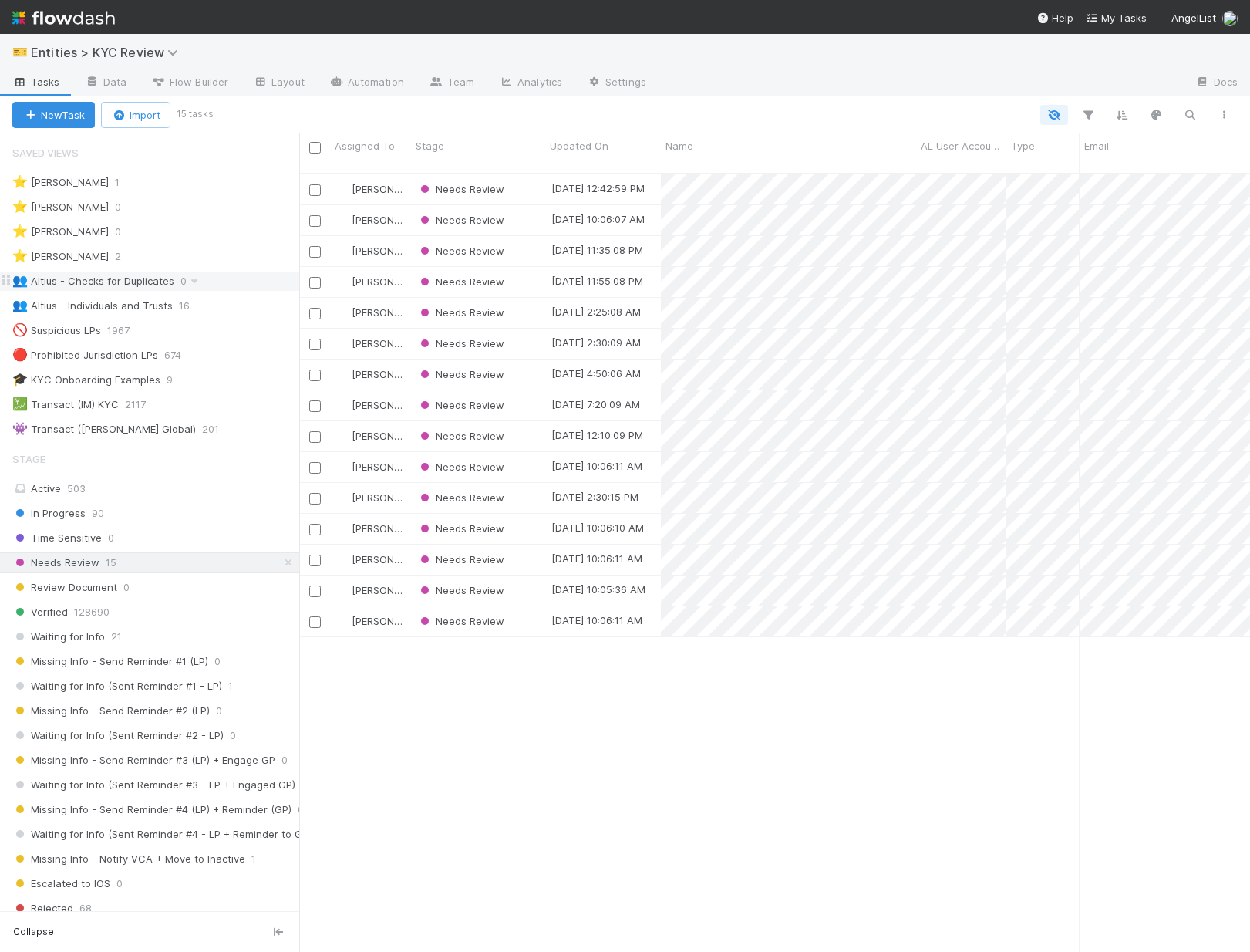
scroll to position [792, 951]
click at [183, 207] on div "⭐ Haley O'Brien 0" at bounding box center [156, 207] width 286 height 20
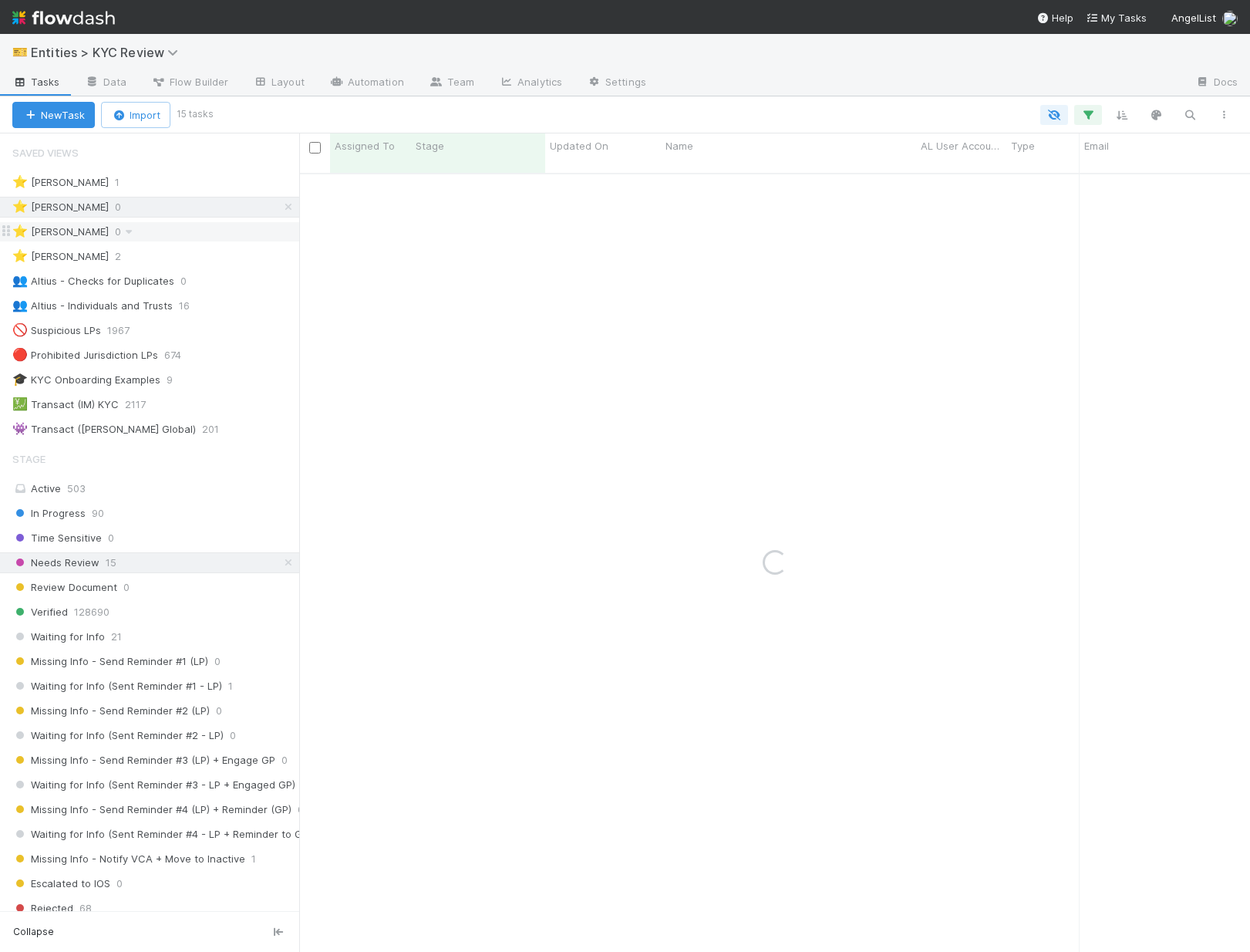
click at [181, 229] on div "⭐ Madison Stomberg 0" at bounding box center [156, 232] width 286 height 20
